Goal: Information Seeking & Learning: Learn about a topic

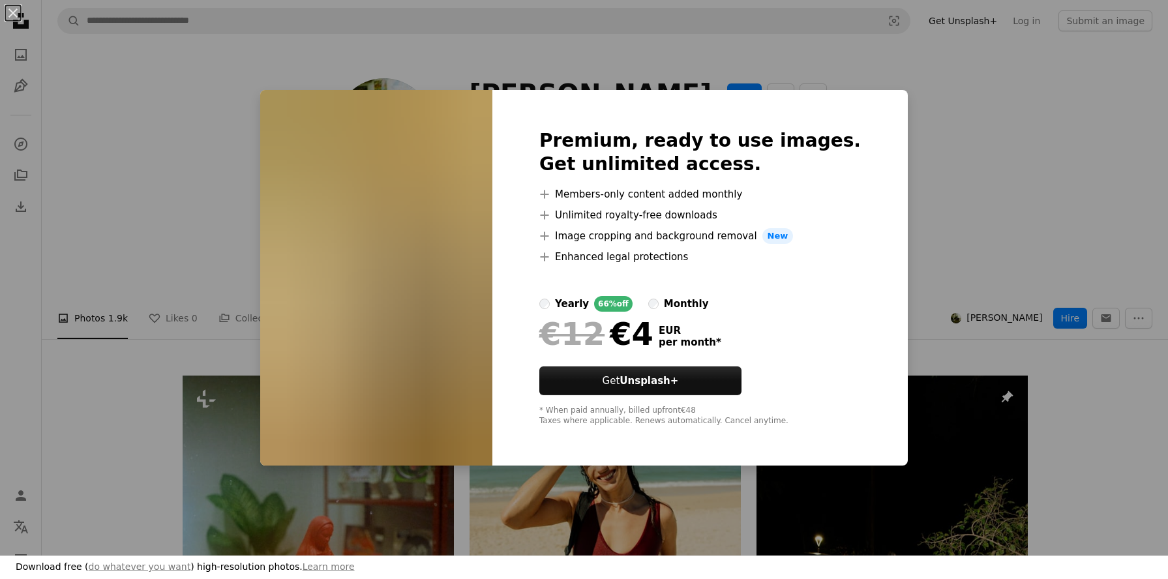
scroll to position [3732, 0]
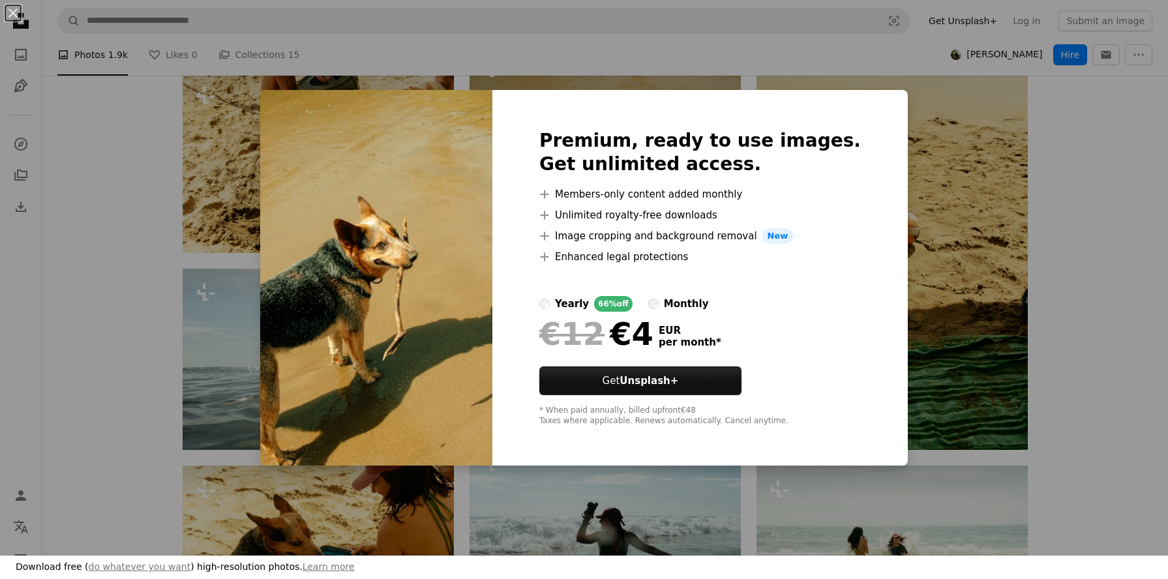
click at [1017, 198] on div "An X shape Premium, ready to use images. Get unlimited access. A plus sign Memb…" at bounding box center [584, 289] width 1168 height 579
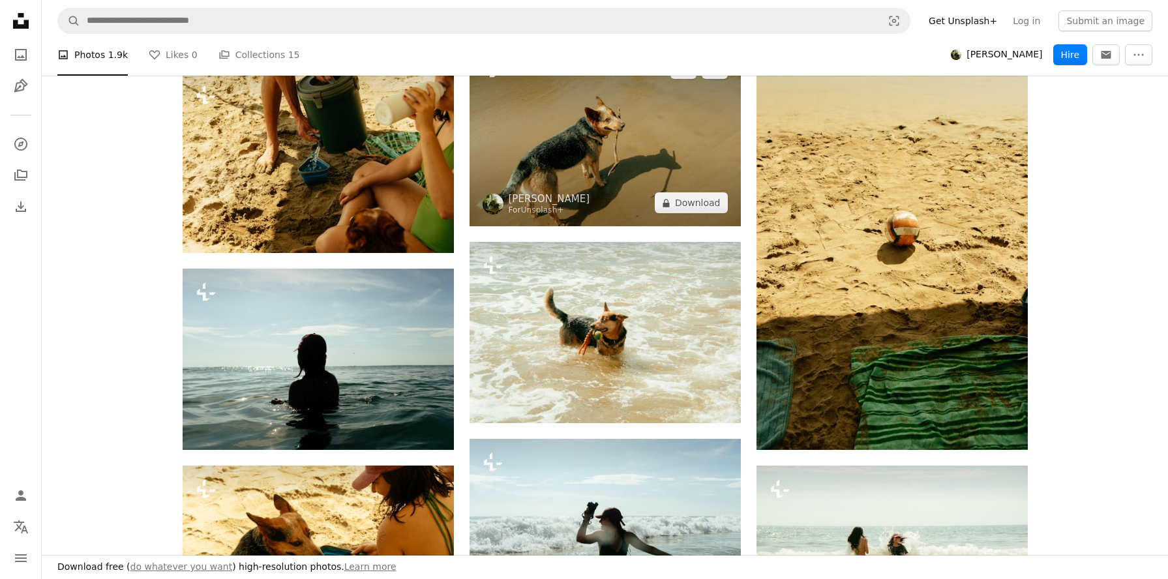
click at [703, 145] on img at bounding box center [604, 135] width 271 height 181
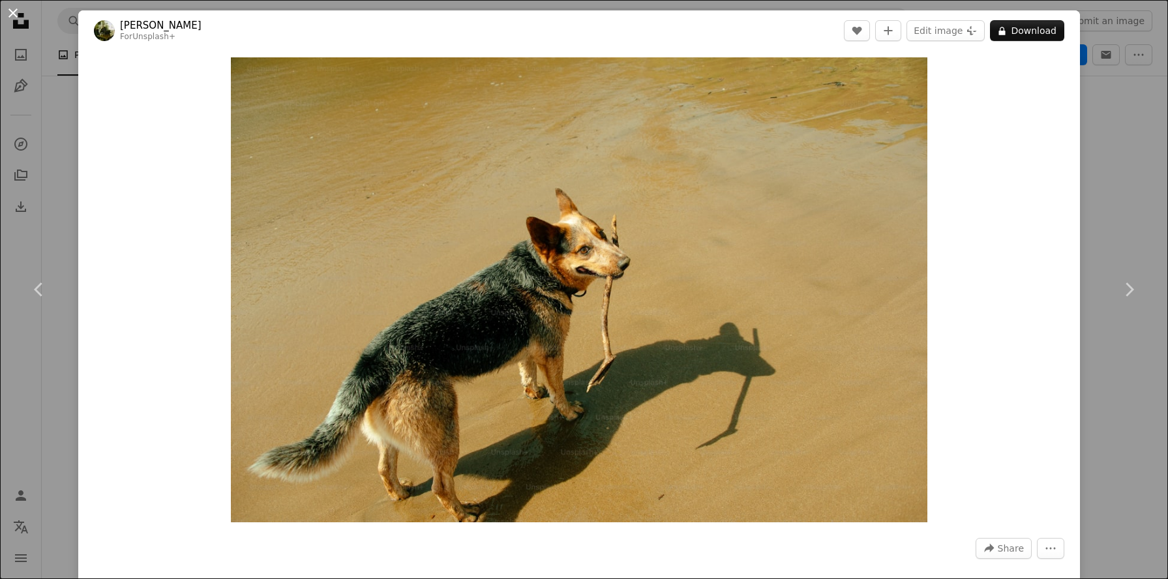
click at [21, 14] on button "An X shape" at bounding box center [13, 13] width 16 height 16
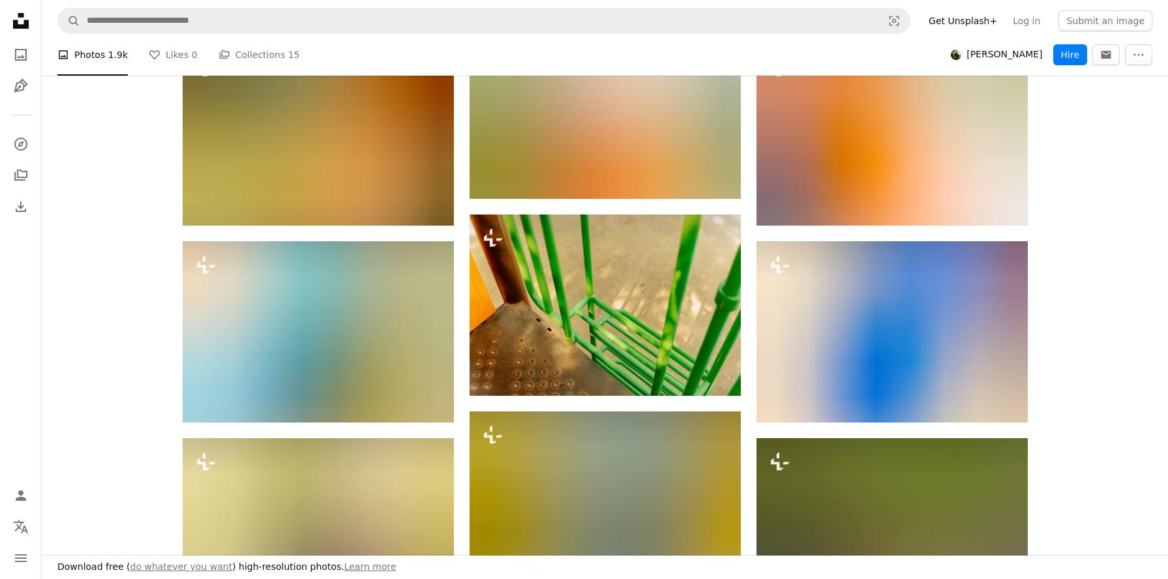
scroll to position [9203, 0]
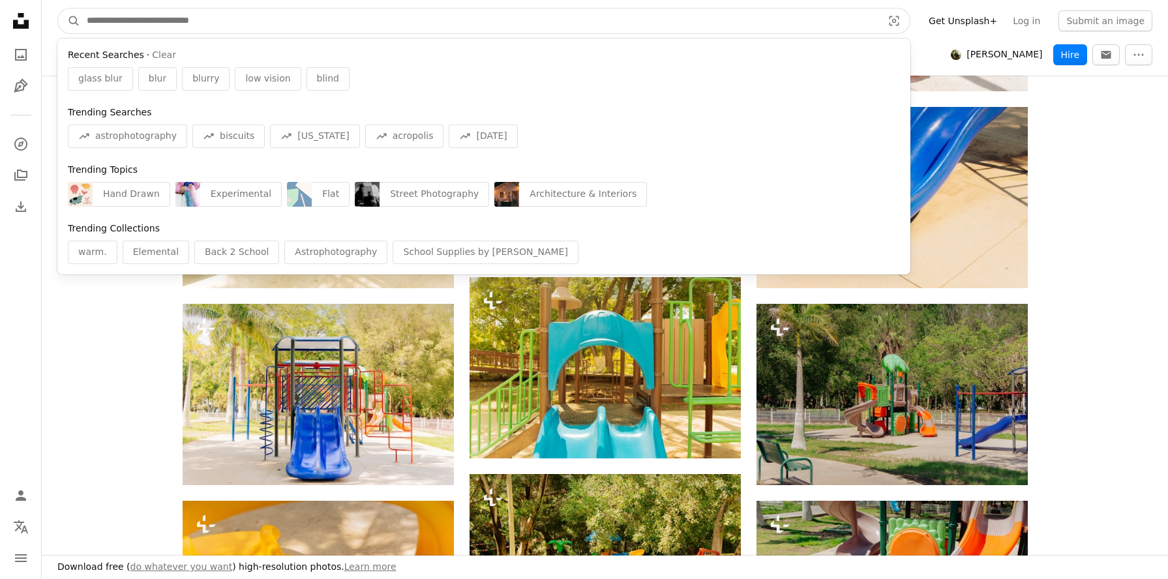
click at [411, 24] on input "Find visuals sitewide" at bounding box center [479, 20] width 798 height 25
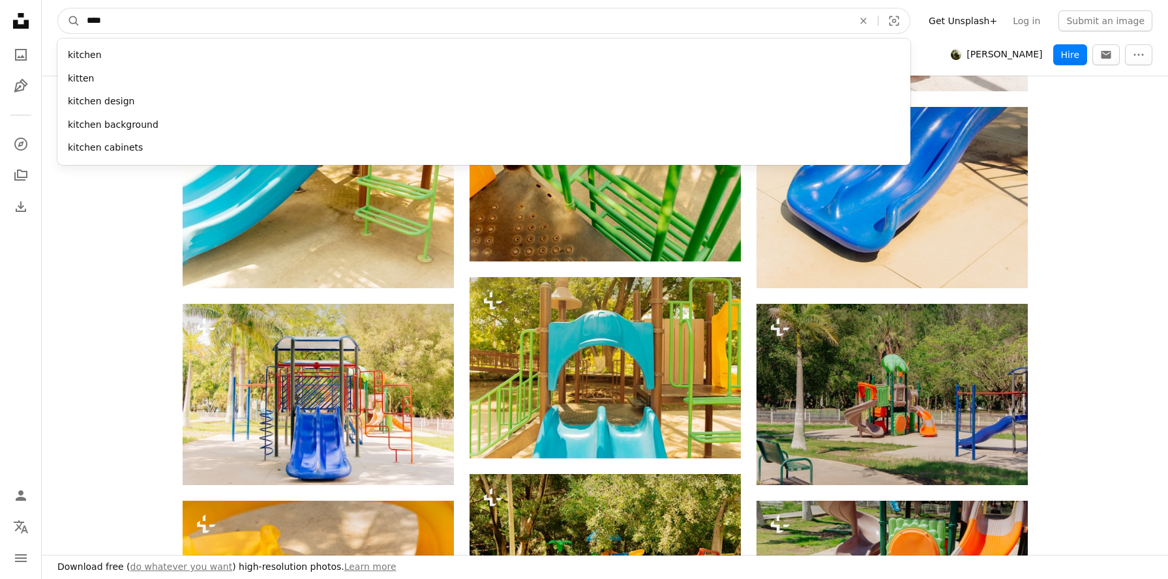
type input "*****"
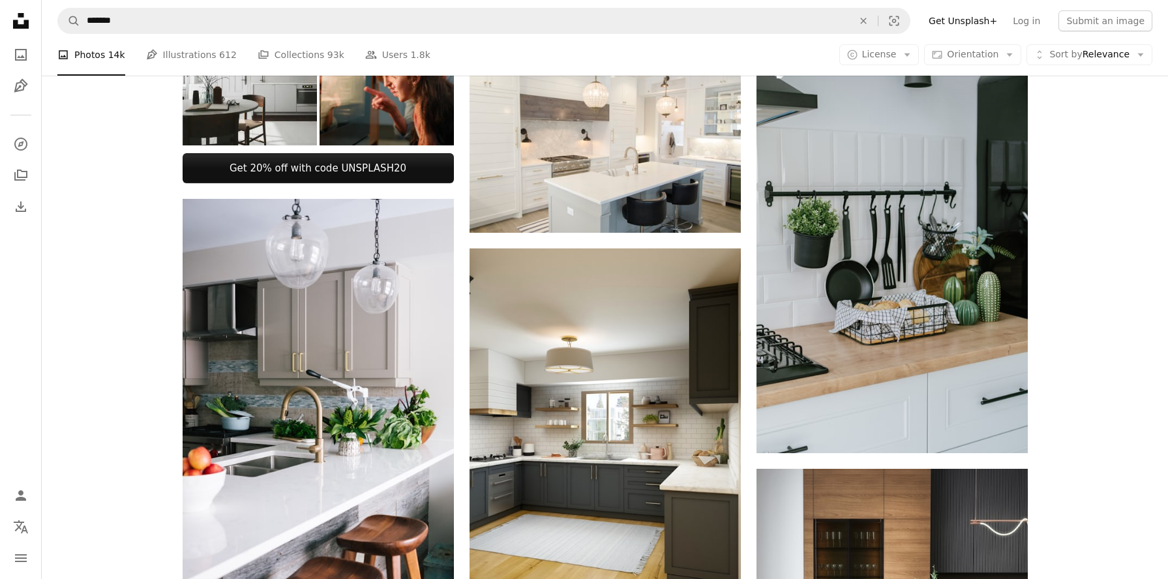
scroll to position [505, 0]
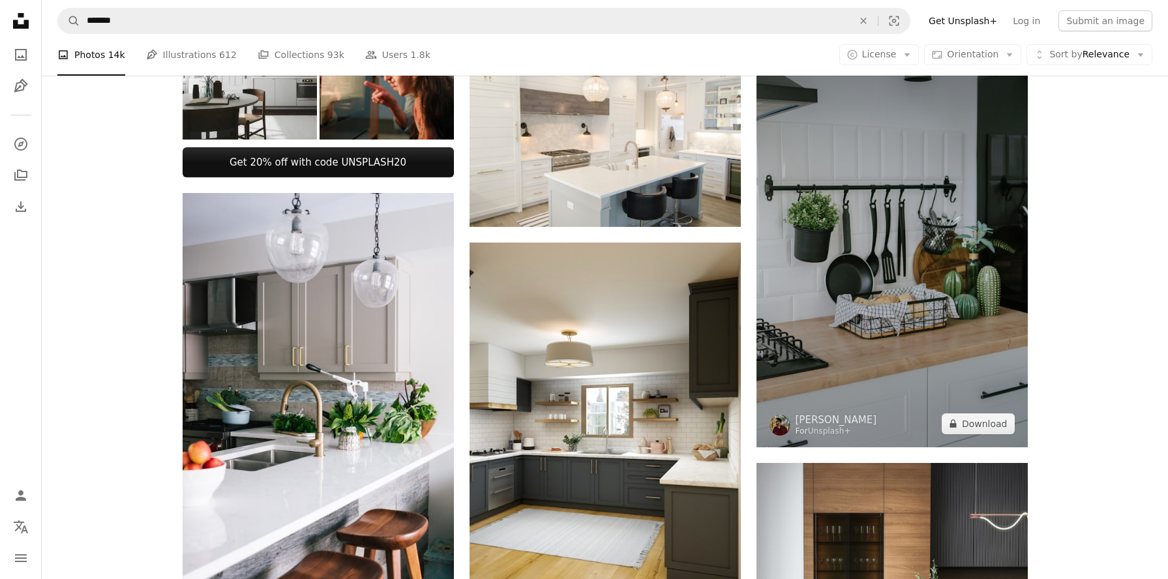
click at [906, 216] on img at bounding box center [891, 243] width 271 height 407
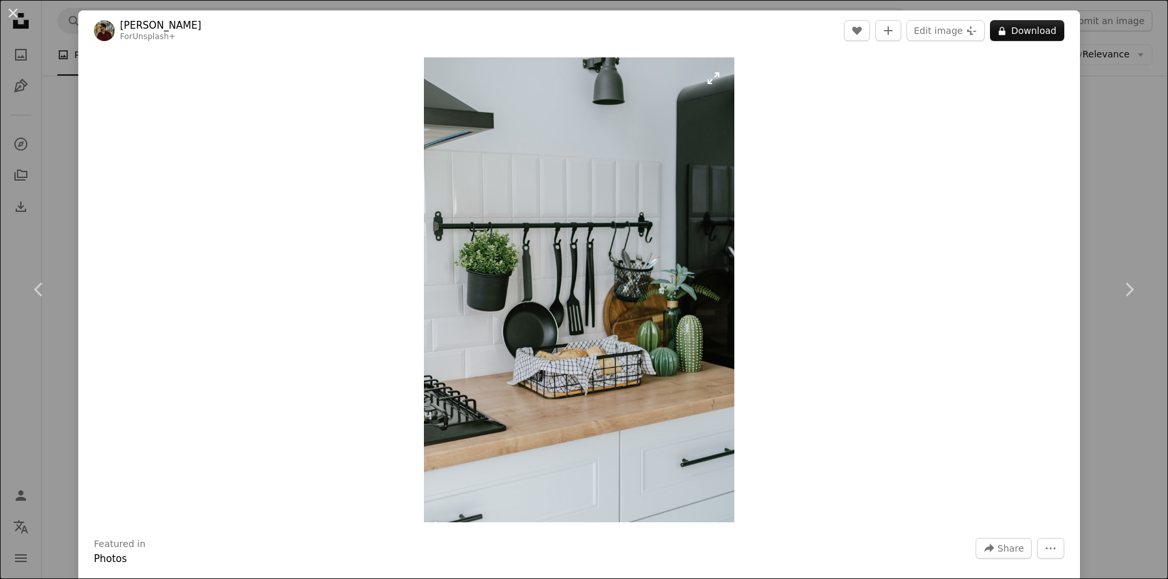
click at [640, 259] on img "Zoom in on this image" at bounding box center [579, 289] width 310 height 465
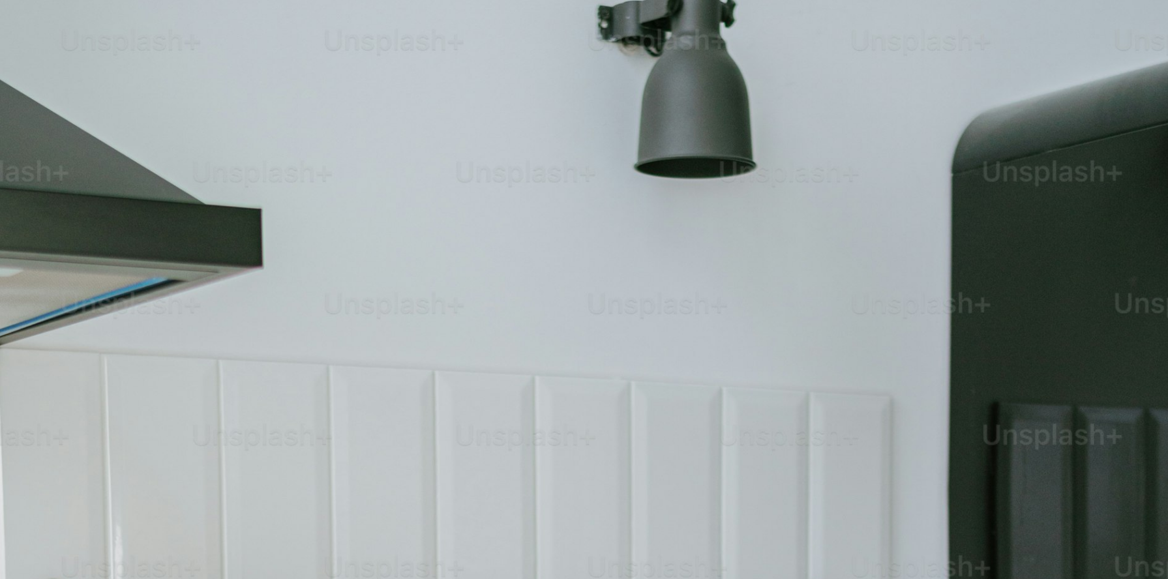
scroll to position [587, 0]
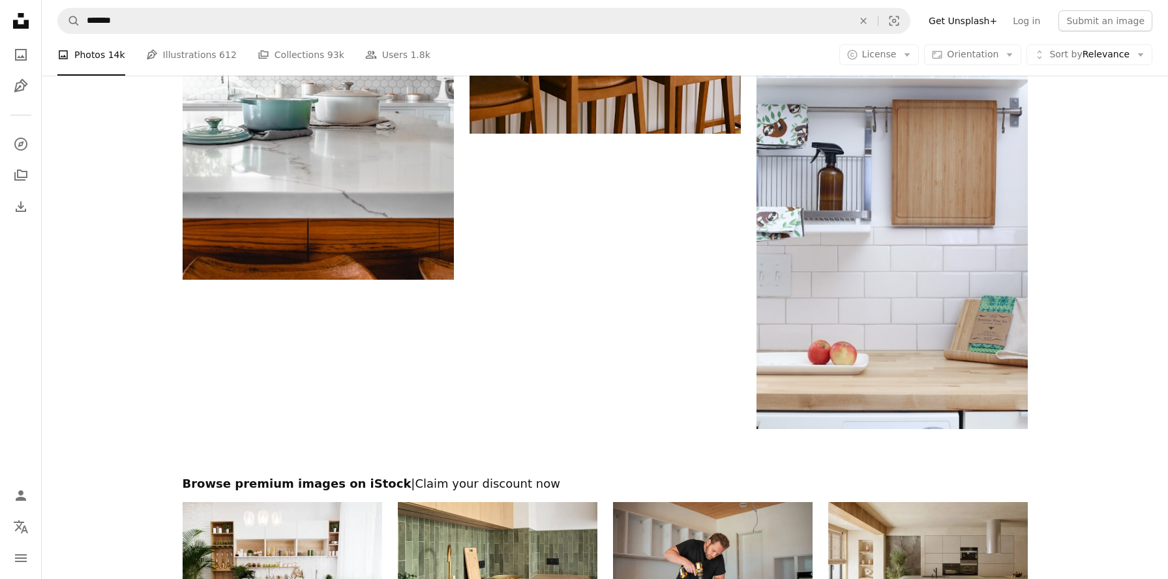
scroll to position [2074, 0]
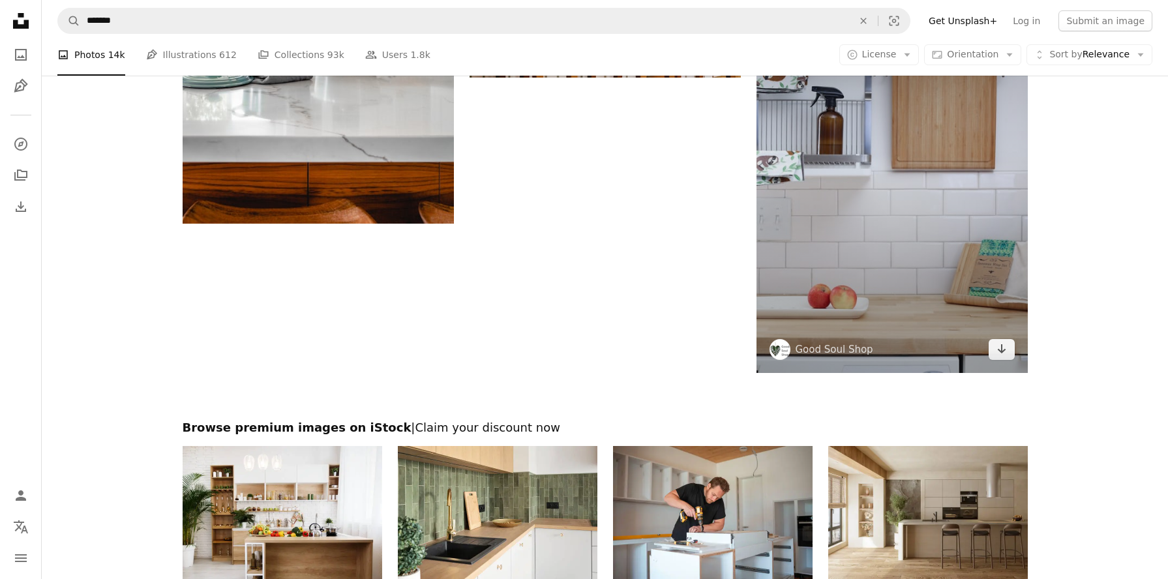
click at [891, 259] on img at bounding box center [891, 169] width 271 height 407
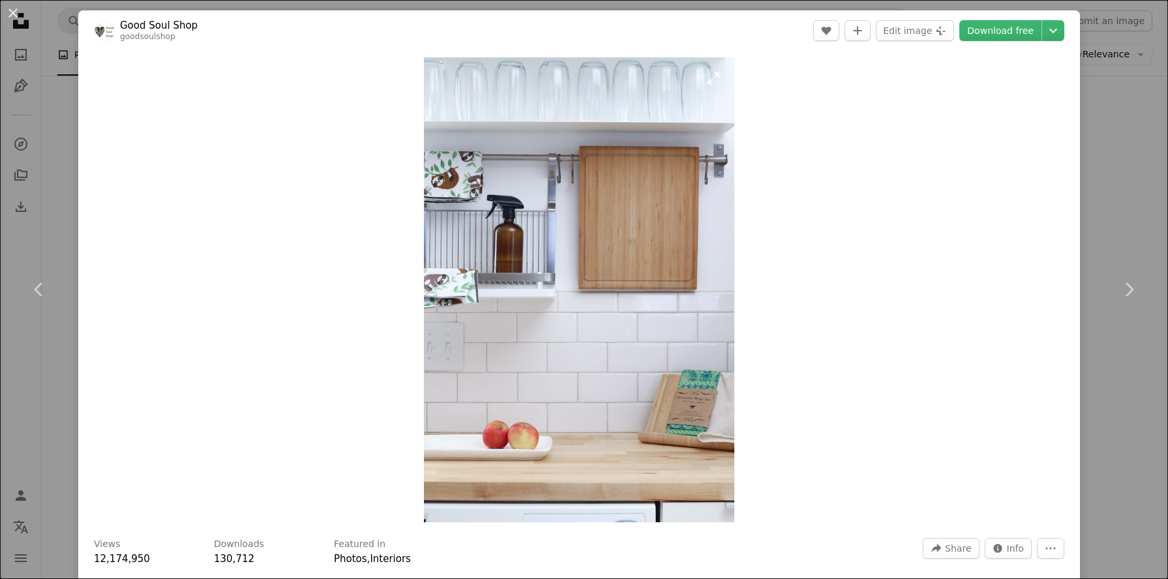
click at [711, 113] on img "Zoom in on this image" at bounding box center [579, 289] width 310 height 465
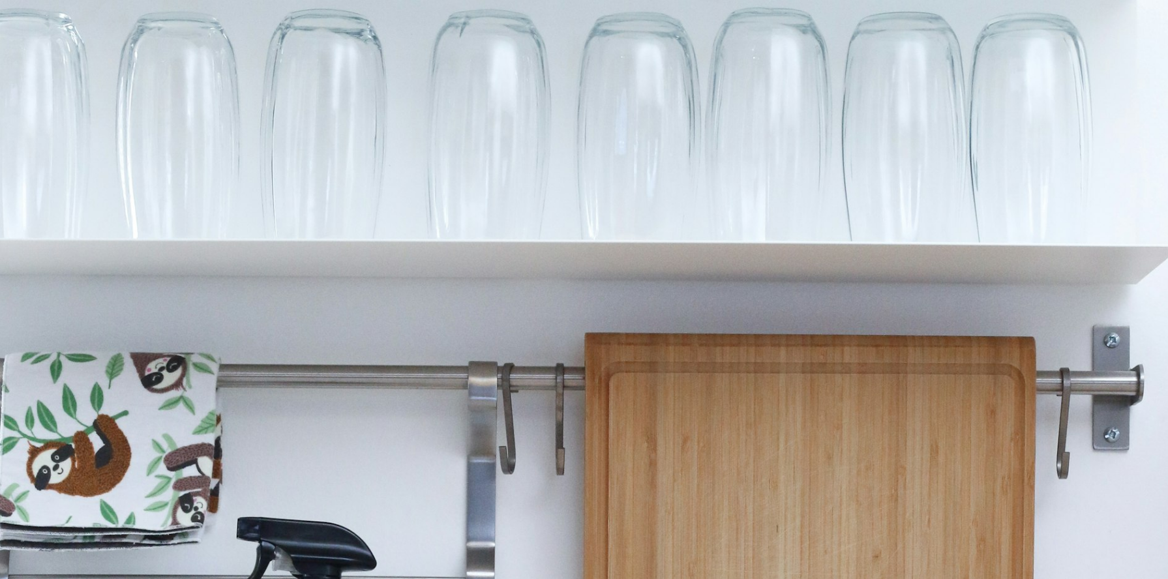
scroll to position [587, 0]
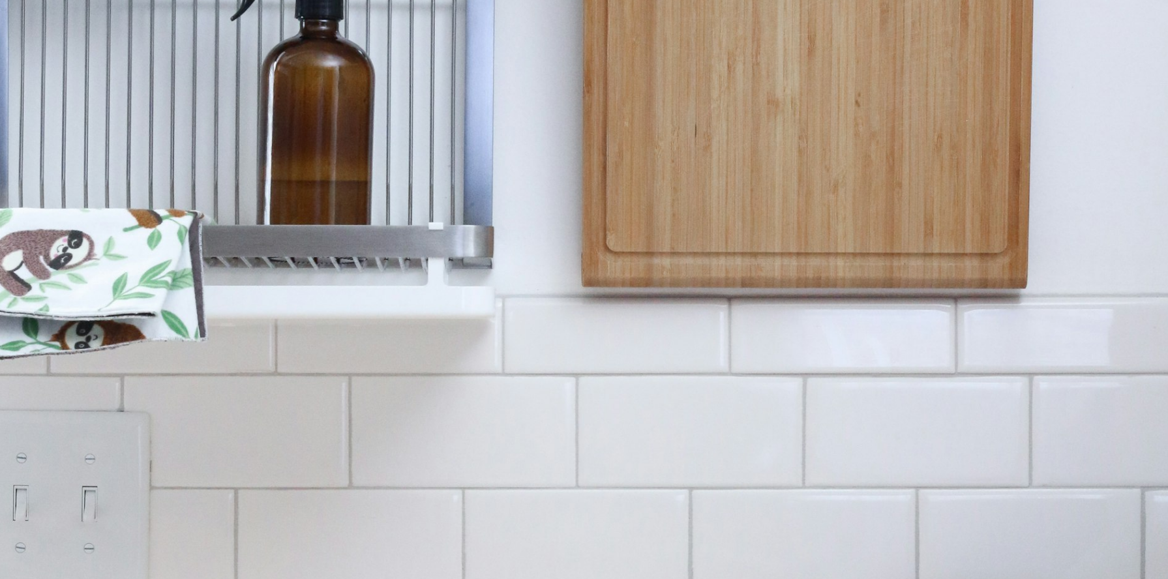
click at [711, 113] on img "Zoom out on this image" at bounding box center [583, 290] width 1169 height 1754
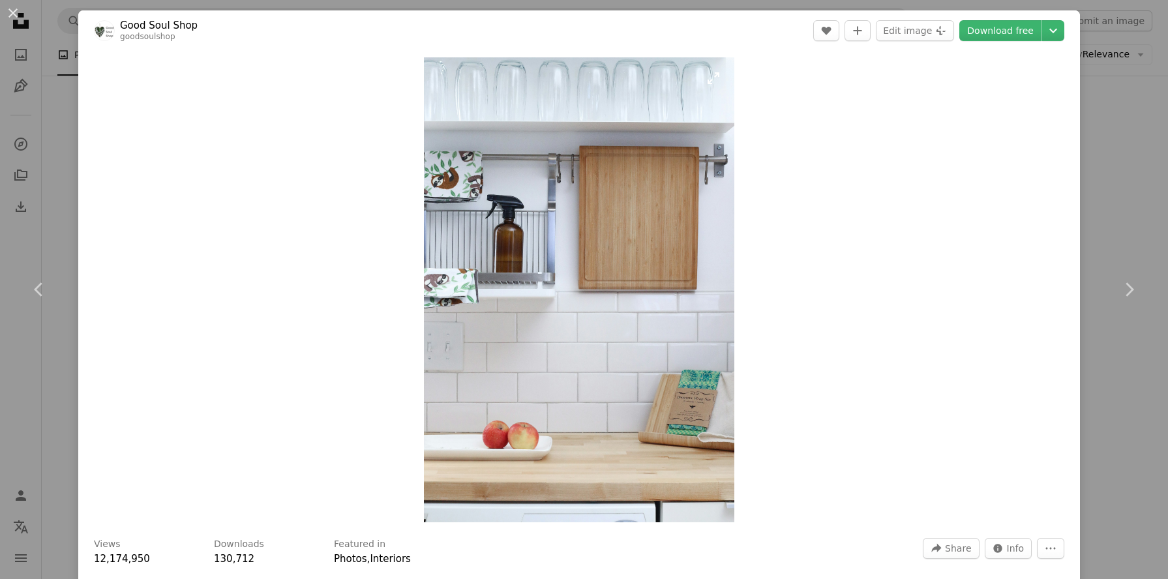
click at [668, 207] on img "Zoom in on this image" at bounding box center [579, 289] width 310 height 465
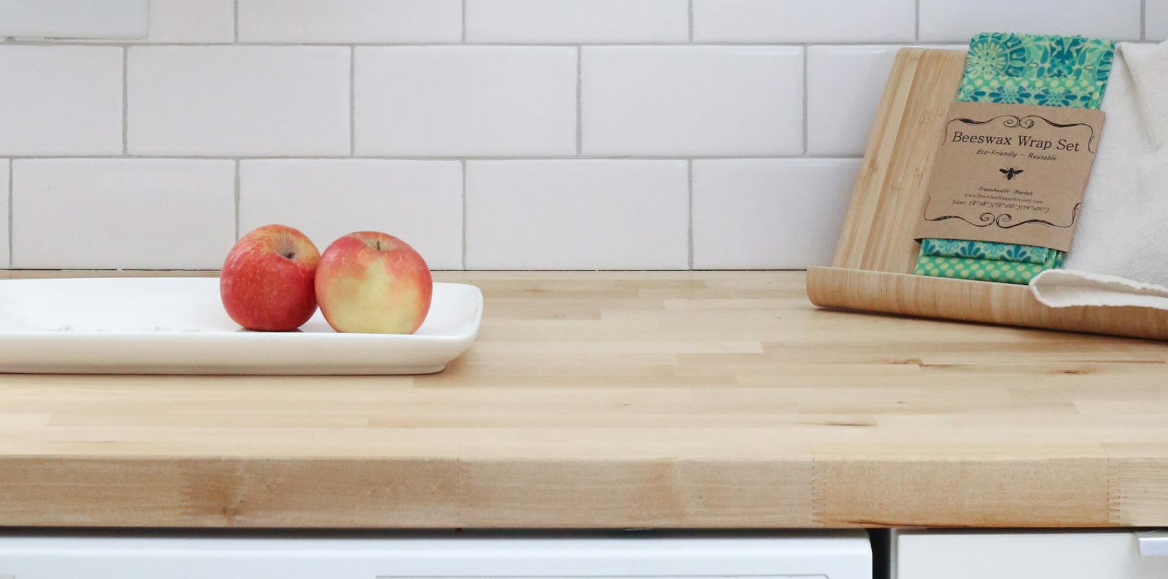
scroll to position [1142, 0]
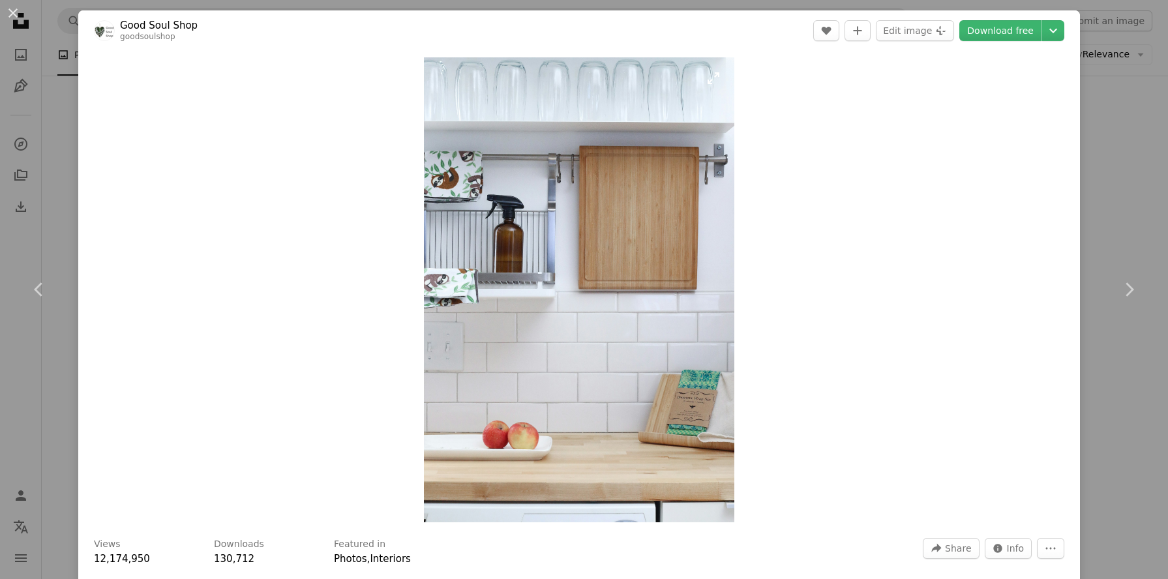
click at [642, 153] on img "Zoom in on this image" at bounding box center [579, 289] width 310 height 465
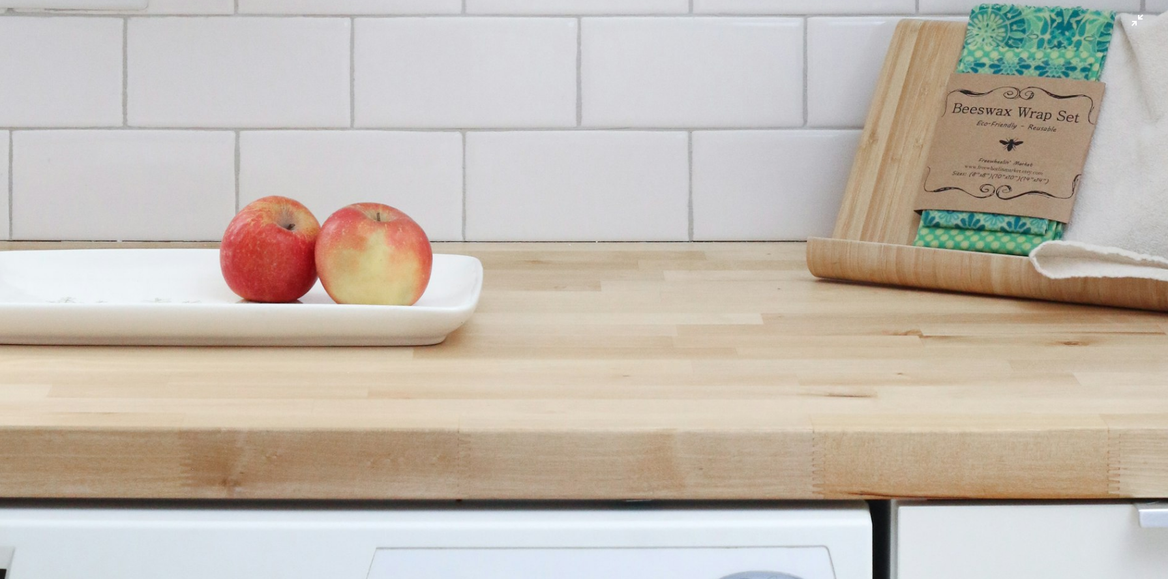
scroll to position [1152, 0]
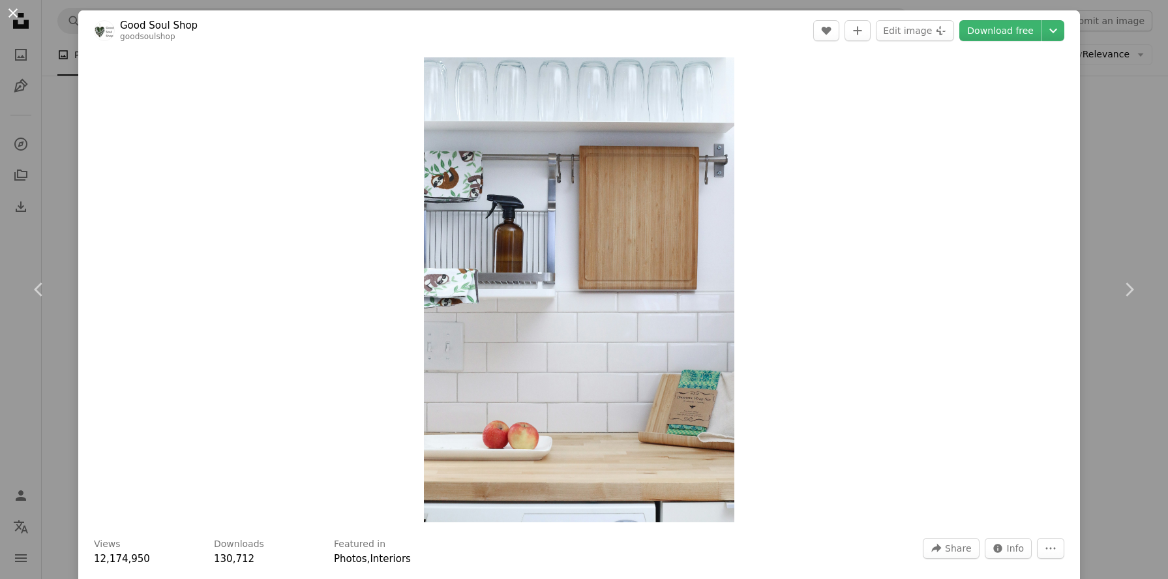
click at [12, 7] on button "An X shape" at bounding box center [13, 13] width 16 height 16
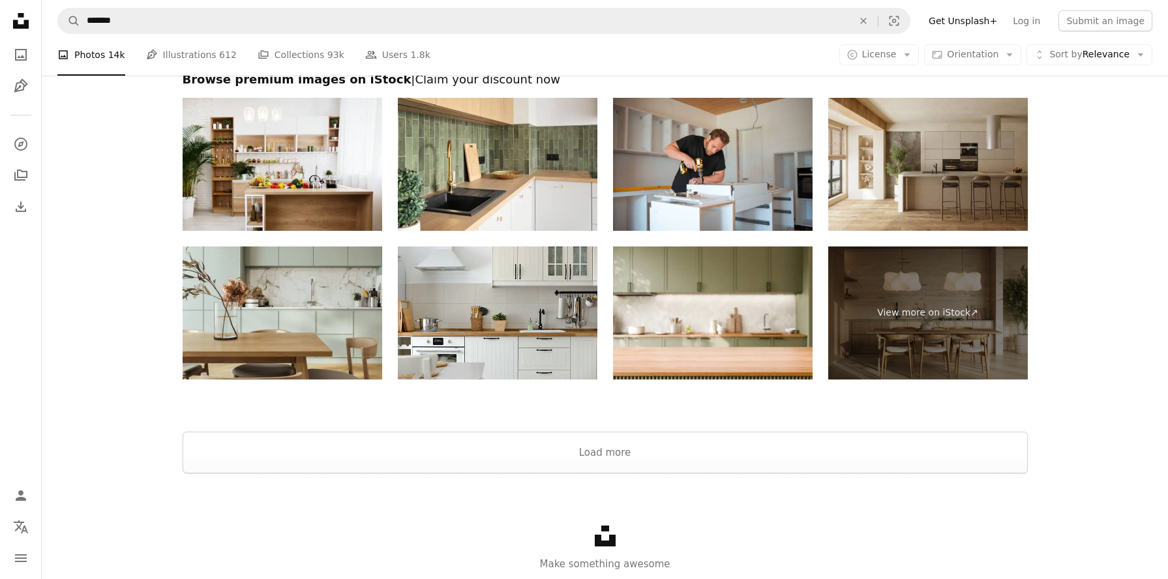
scroll to position [4301, 0]
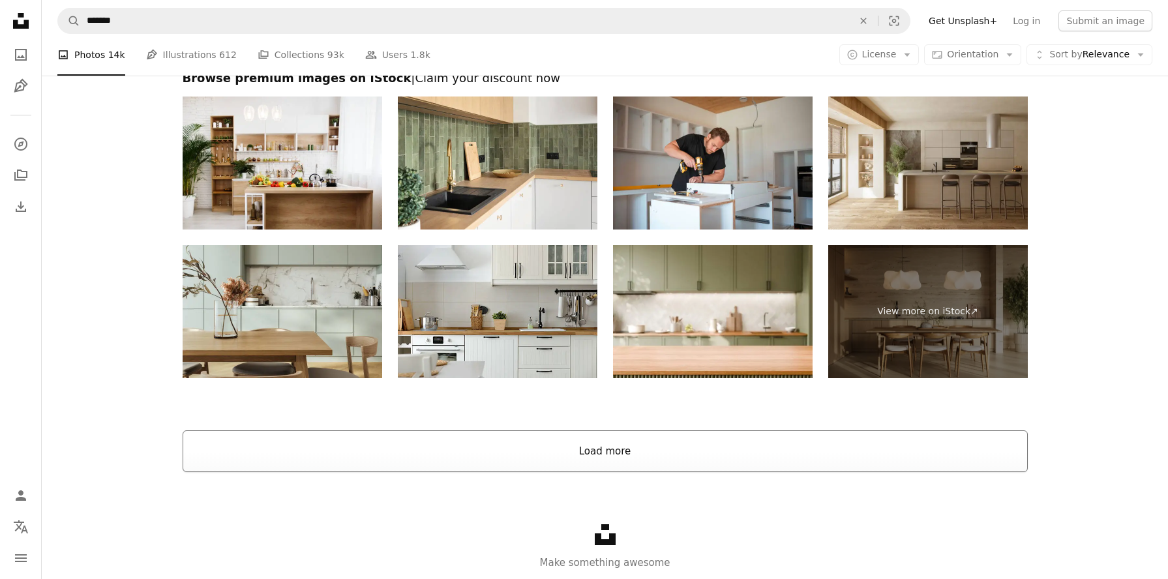
click at [683, 436] on button "Load more" at bounding box center [605, 451] width 845 height 42
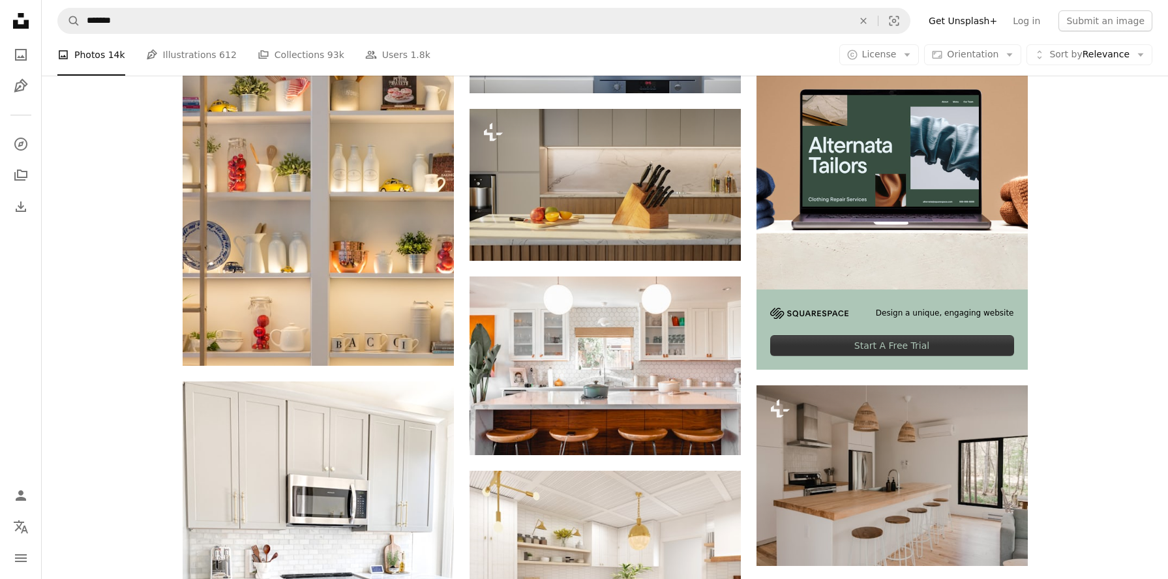
scroll to position [4457, 0]
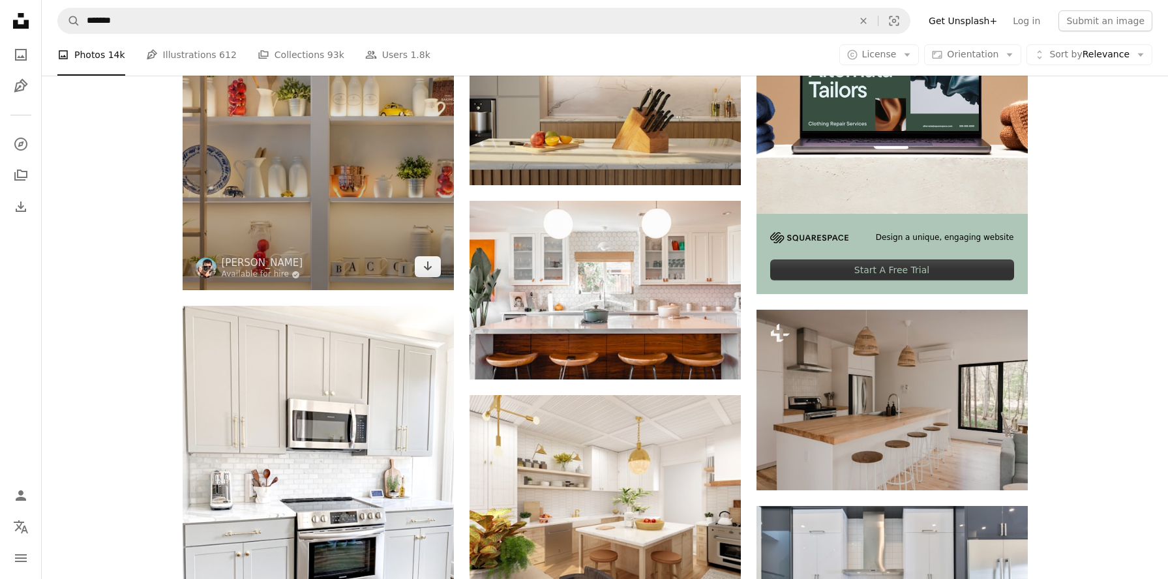
click at [372, 211] on img at bounding box center [318, 86] width 271 height 407
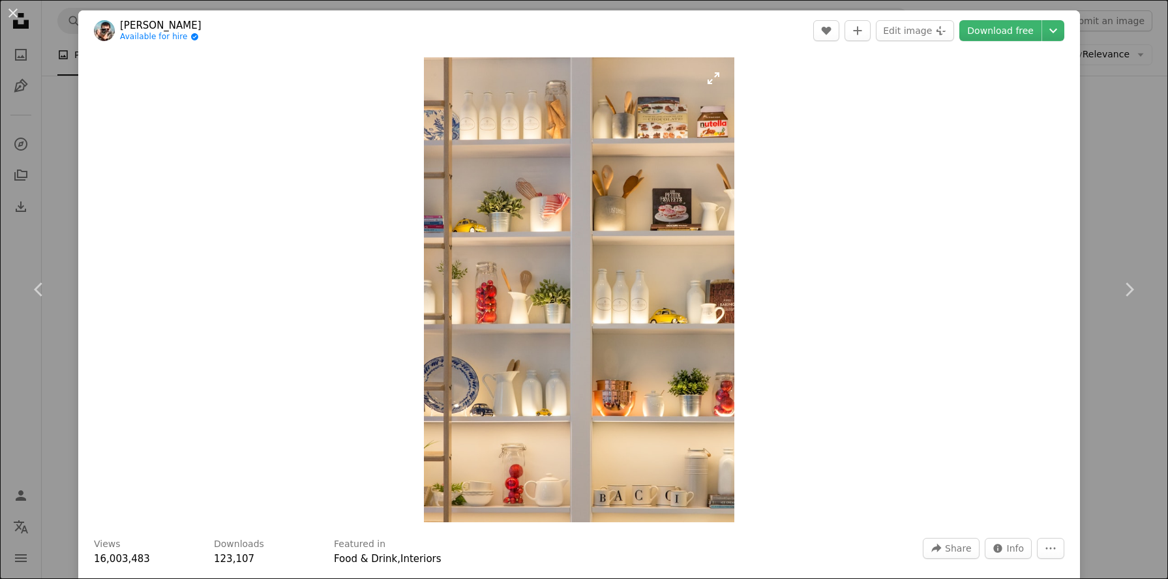
click at [562, 274] on img "Zoom in on this image" at bounding box center [579, 289] width 310 height 465
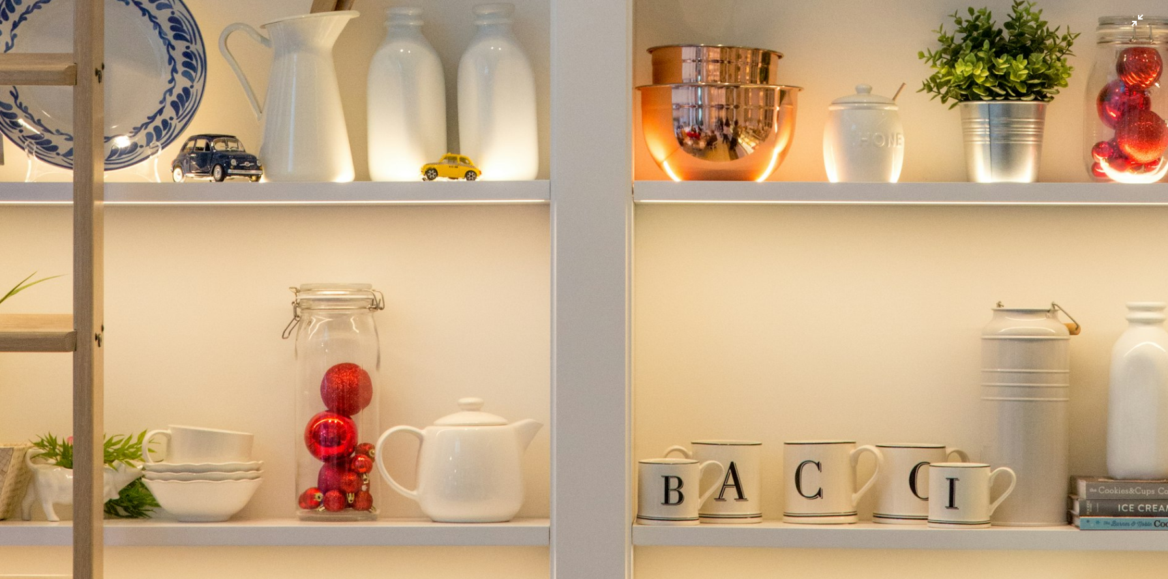
scroll to position [1173, 0]
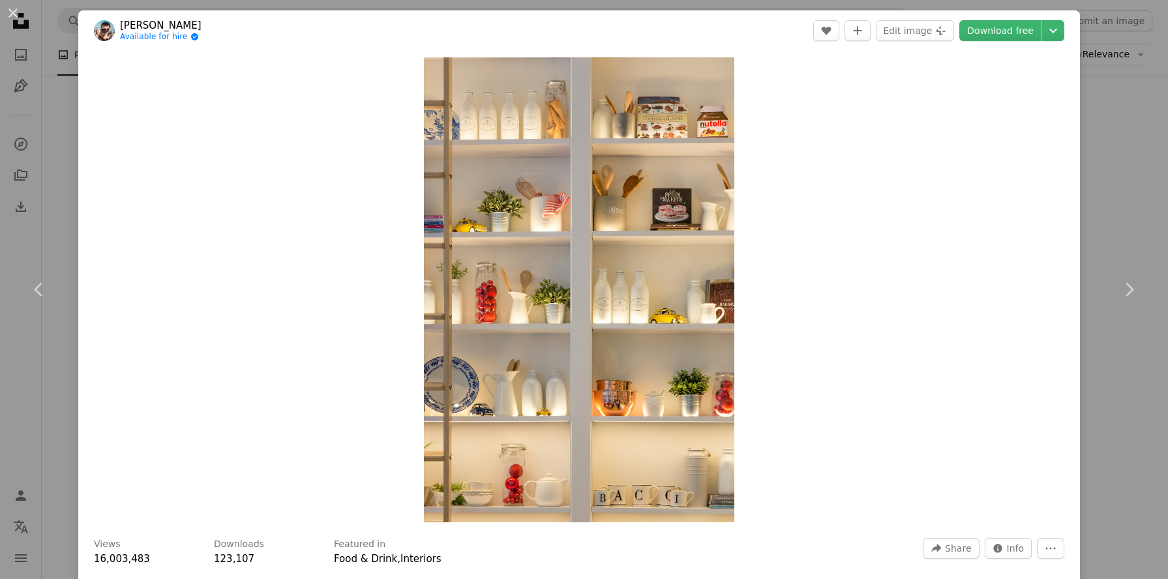
click at [1125, 166] on div "An X shape Chevron left Chevron right [PERSON_NAME] Available for hire A checkm…" at bounding box center [584, 289] width 1168 height 579
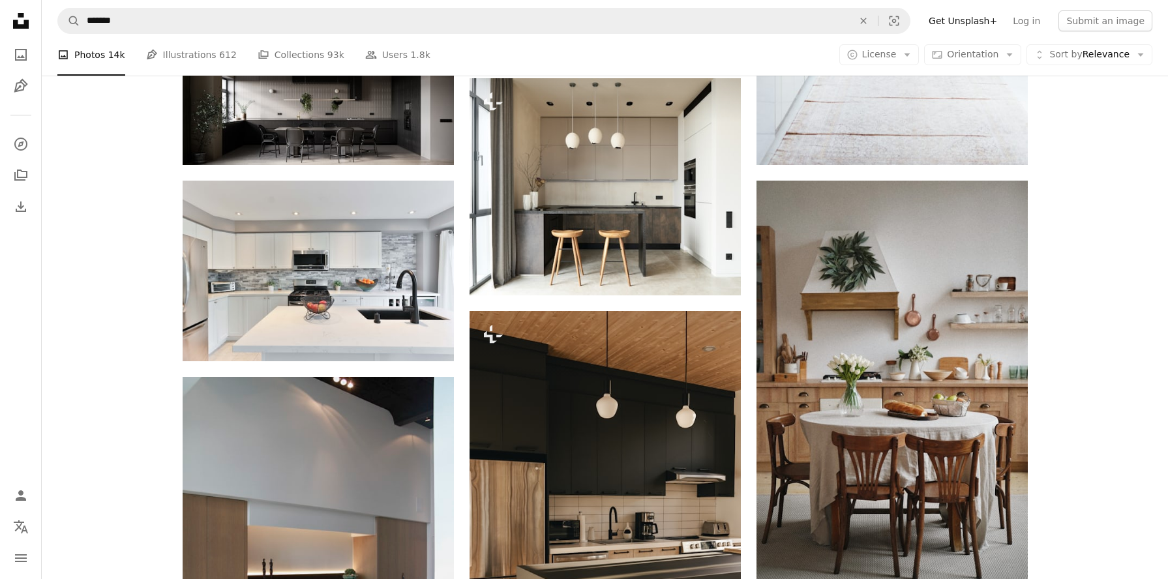
scroll to position [6853, 0]
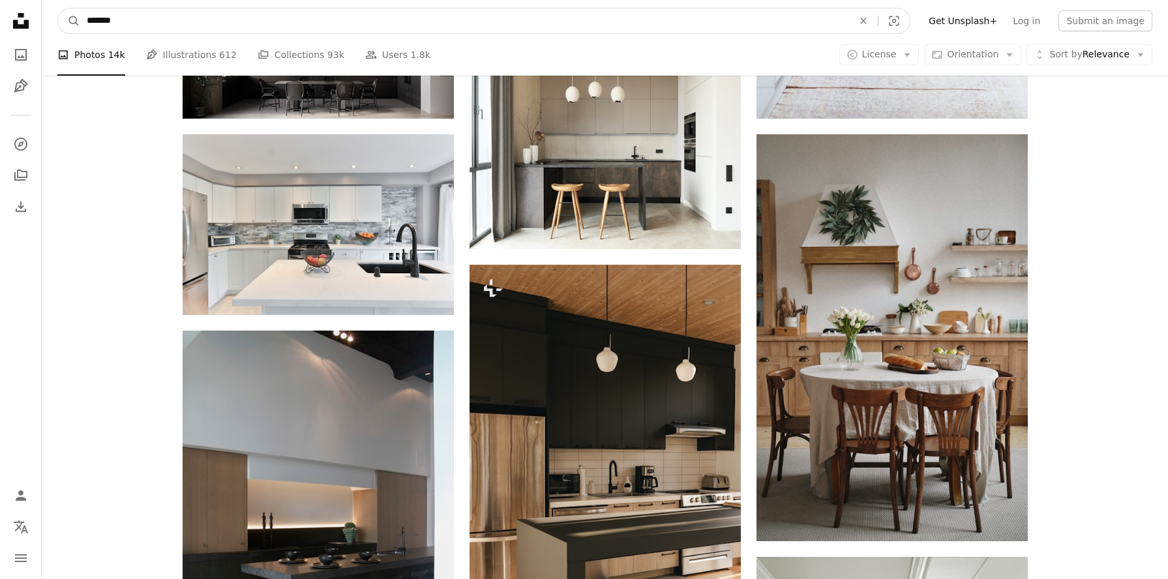
click at [252, 31] on input "*******" at bounding box center [464, 20] width 769 height 25
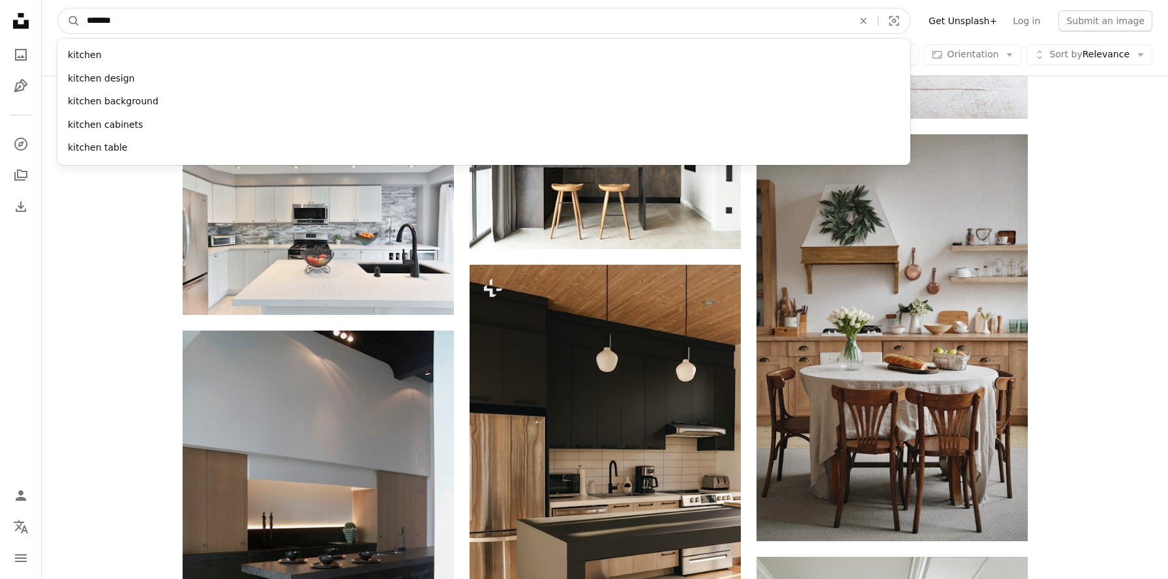
click at [252, 31] on input "*******" at bounding box center [464, 20] width 769 height 25
type input "*******"
click at [58, 8] on button "A magnifying glass" at bounding box center [69, 20] width 22 height 25
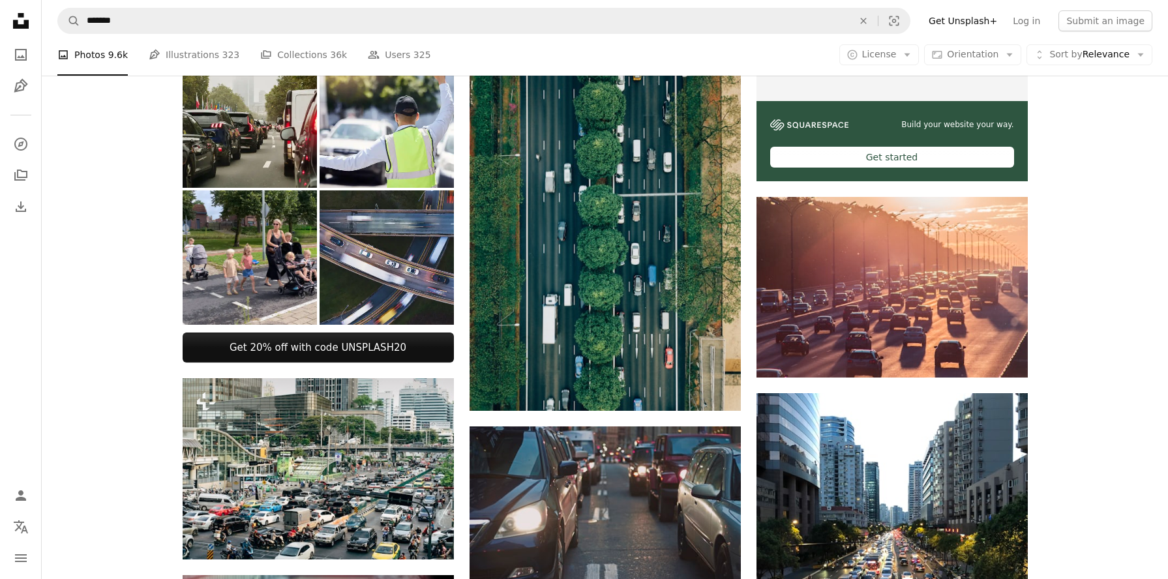
scroll to position [494, 0]
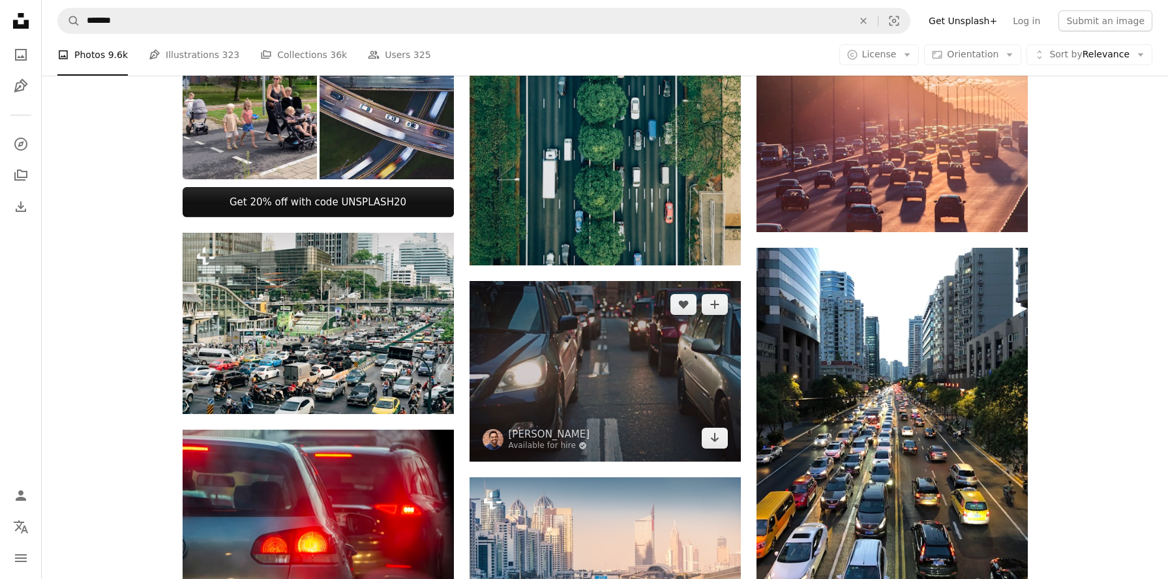
click at [617, 354] on img at bounding box center [604, 371] width 271 height 181
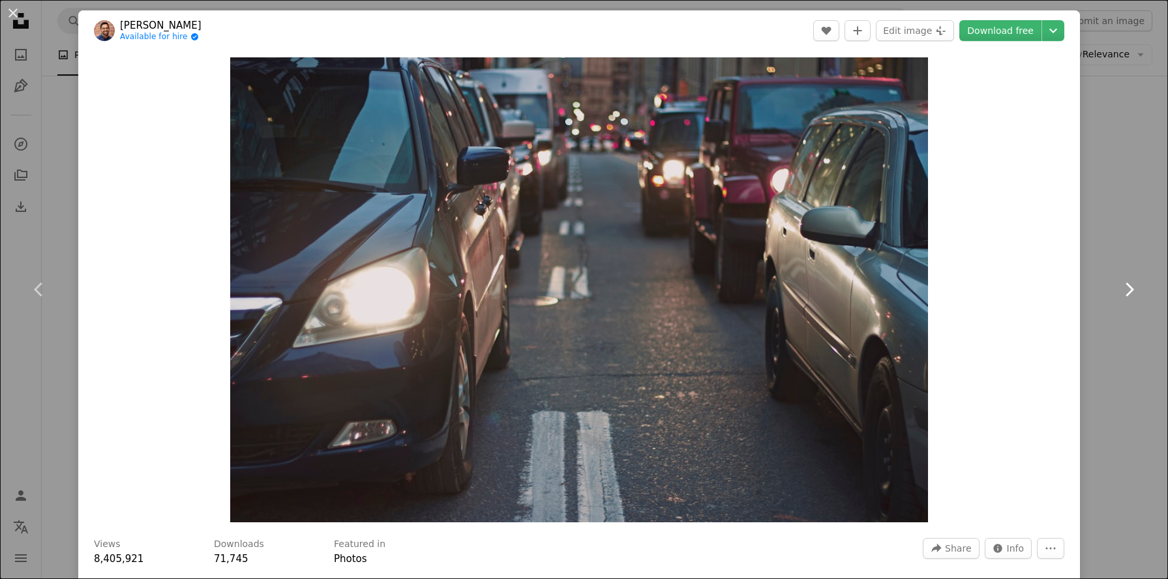
click at [1145, 252] on link "Chevron right" at bounding box center [1128, 289] width 78 height 125
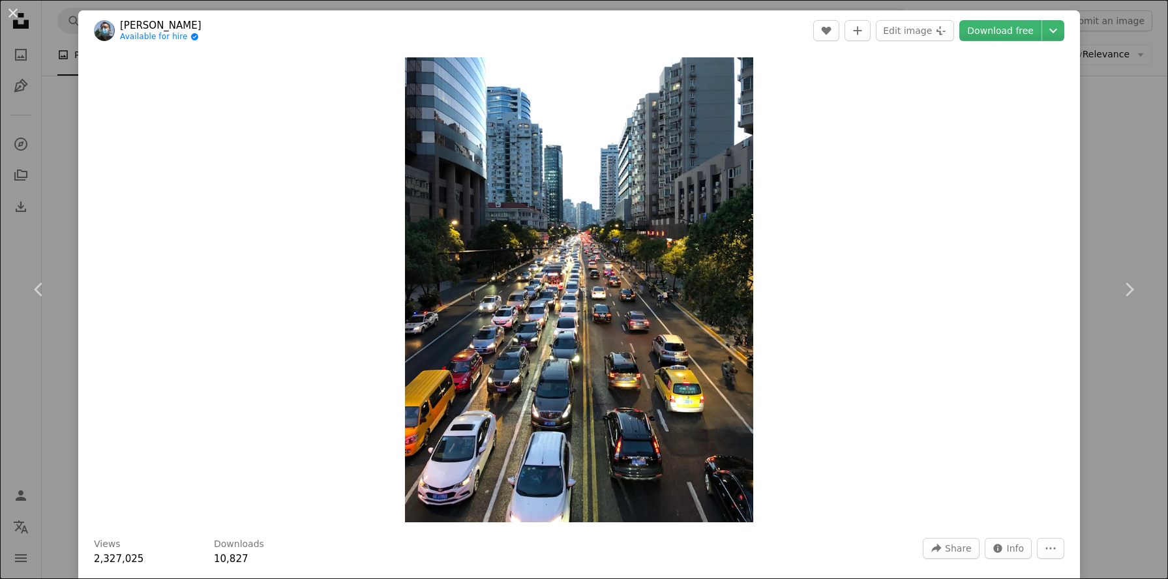
click at [1129, 158] on div "An X shape Chevron left Chevron right [PERSON_NAME] Available for hire A checkm…" at bounding box center [584, 289] width 1168 height 579
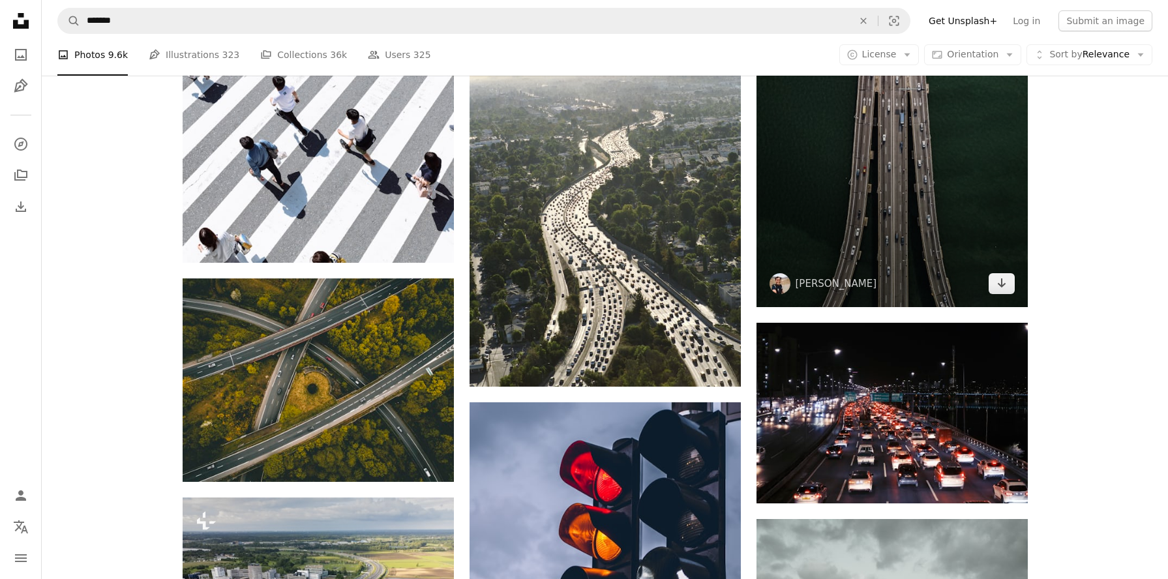
scroll to position [1889, 0]
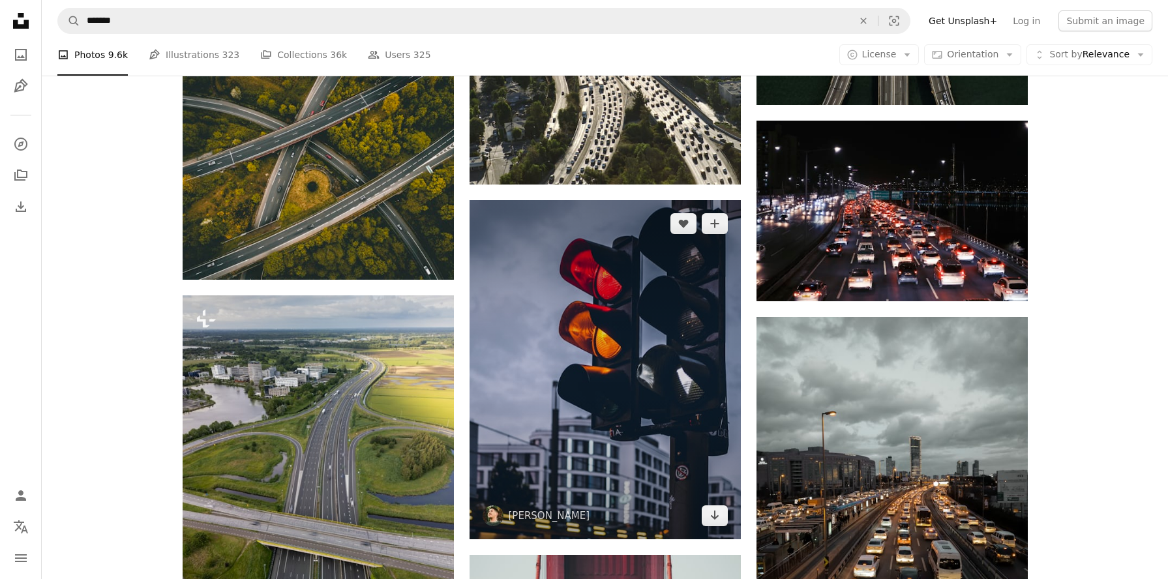
click at [695, 347] on img at bounding box center [604, 369] width 271 height 339
